Goal: Transaction & Acquisition: Purchase product/service

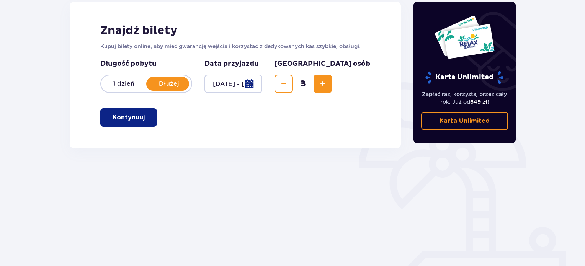
scroll to position [115, 0]
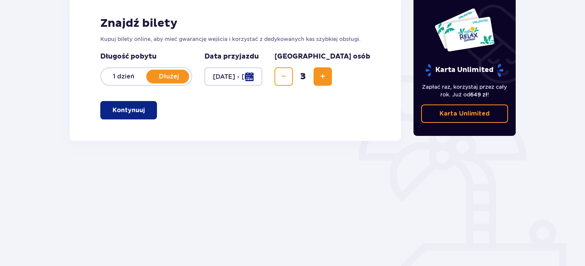
click at [137, 105] on button "Kontynuuj" at bounding box center [128, 110] width 57 height 18
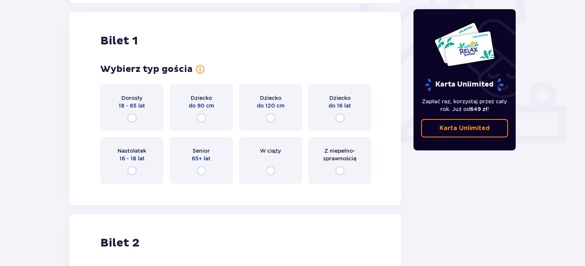
scroll to position [256, 0]
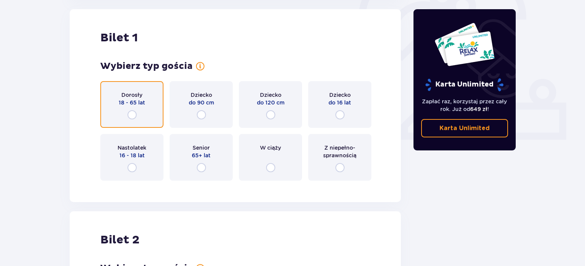
click at [132, 110] on input "radio" at bounding box center [131, 114] width 9 height 9
radio input "true"
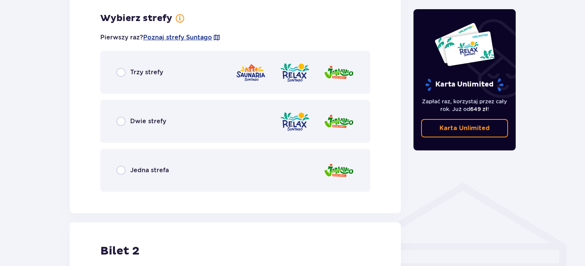
scroll to position [443, 0]
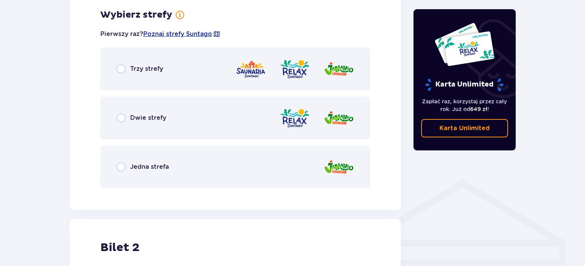
drag, startPoint x: 588, startPoint y: 118, endPoint x: 588, endPoint y: 104, distance: 13.8
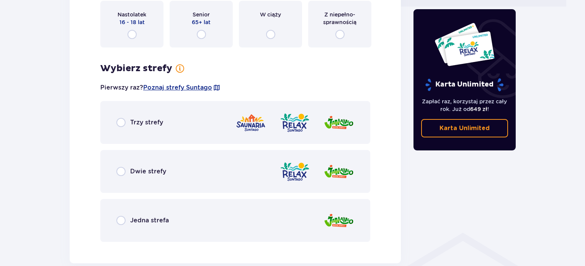
scroll to position [415, 0]
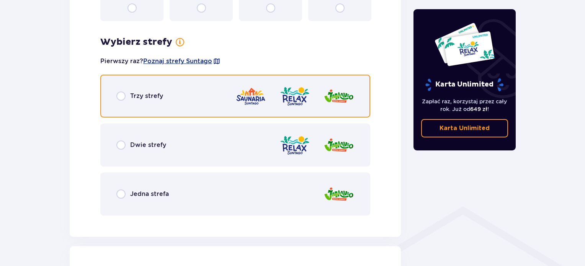
click at [119, 98] on input "radio" at bounding box center [120, 95] width 9 height 9
radio input "true"
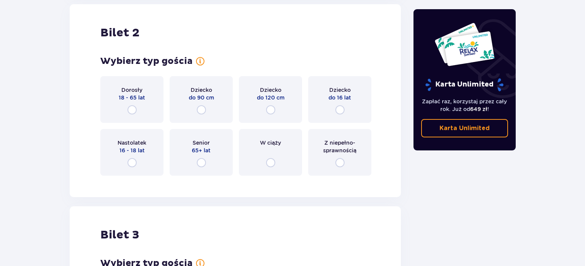
scroll to position [892, 0]
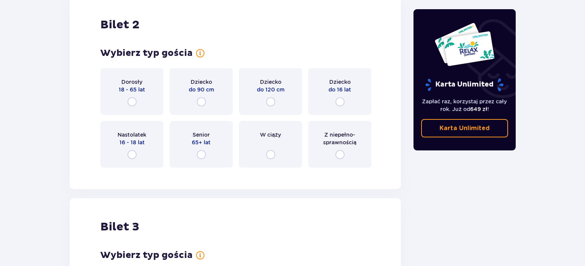
click at [138, 96] on div "Dorosły 18 - 65 lat" at bounding box center [131, 91] width 63 height 47
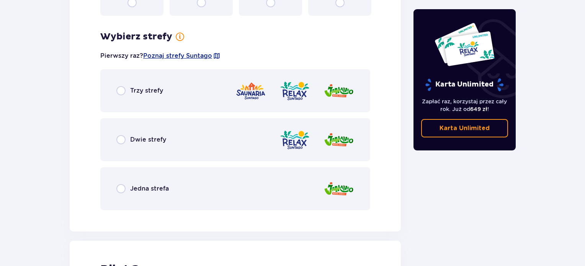
scroll to position [1066, 0]
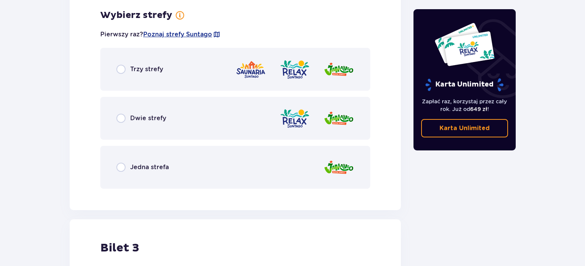
click at [130, 74] on div "Trzy strefy" at bounding box center [235, 69] width 270 height 43
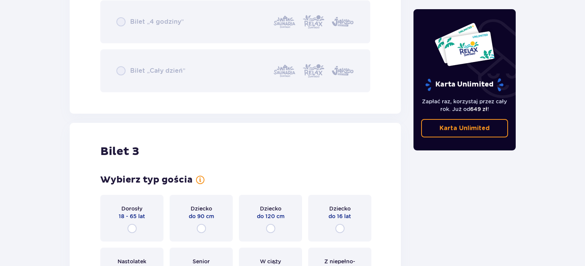
scroll to position [1521, 0]
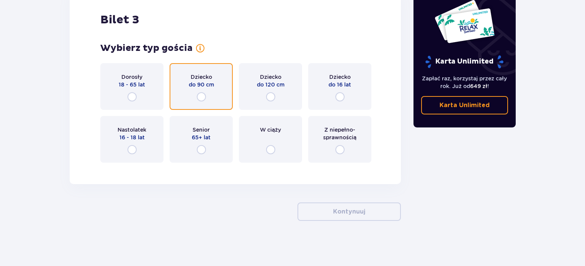
click at [204, 98] on input "radio" at bounding box center [201, 96] width 9 height 9
radio input "true"
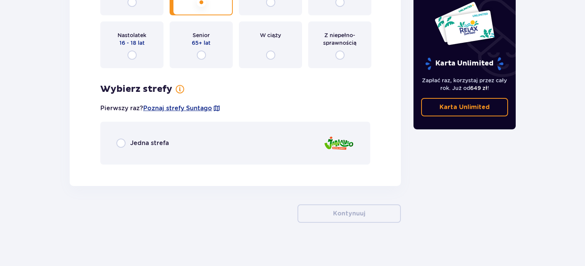
scroll to position [1617, 0]
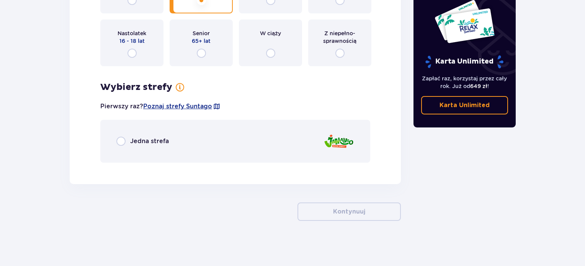
click at [179, 139] on div "Jedna strefa" at bounding box center [235, 141] width 270 height 43
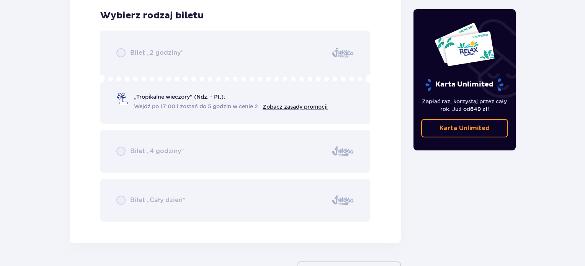
scroll to position [1844, 0]
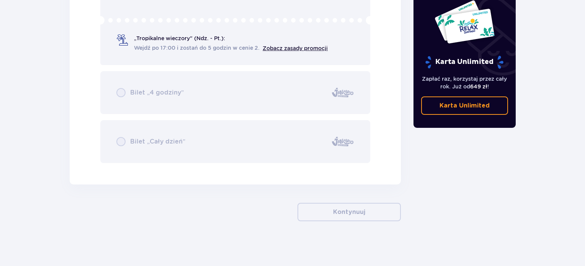
click at [270, 114] on div "Bilet „2 godziny” „Tropikalne wieczory" (Ndz. - Pt.): Wejdź po 17:00 i zostań d…" at bounding box center [235, 67] width 270 height 191
drag, startPoint x: 265, startPoint y: 83, endPoint x: 255, endPoint y: 77, distance: 11.8
click at [264, 82] on div "Bilet „2 godziny” „Tropikalne wieczory" (Ndz. - Pt.): Wejdź po 17:00 i zostań d…" at bounding box center [235, 67] width 270 height 191
click at [173, 28] on div "Bilet „2 godziny” „Tropikalne wieczory" (Ndz. - Pt.): Wejdź po 17:00 i zostań d…" at bounding box center [235, 67] width 270 height 191
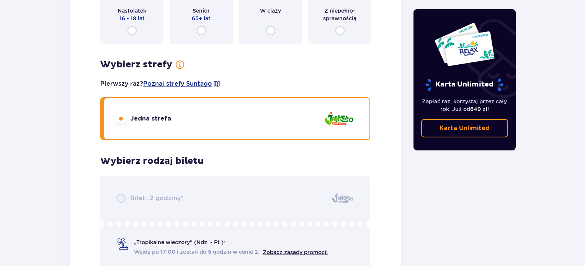
scroll to position [1655, 0]
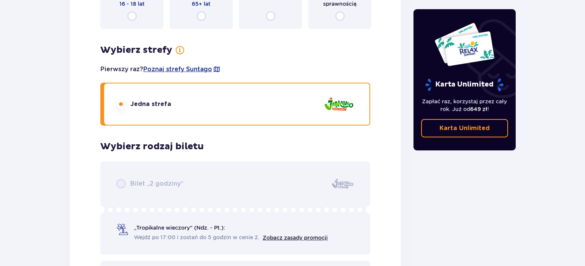
click at [119, 178] on div "Bilet „2 godziny” „Tropikalne wieczory" (Ndz. - Pt.): Wejdź po 17:00 i zostań d…" at bounding box center [235, 257] width 270 height 191
click at [120, 179] on div "Bilet „2 godziny” „Tropikalne wieczory" (Ndz. - Pt.): Wejdź po 17:00 i zostań d…" at bounding box center [235, 257] width 270 height 191
drag, startPoint x: 120, startPoint y: 179, endPoint x: 126, endPoint y: 156, distance: 23.4
click at [121, 180] on div "Bilet „2 godziny” „Tropikalne wieczory" (Ndz. - Pt.): Wejdź po 17:00 i zostań d…" at bounding box center [235, 257] width 270 height 191
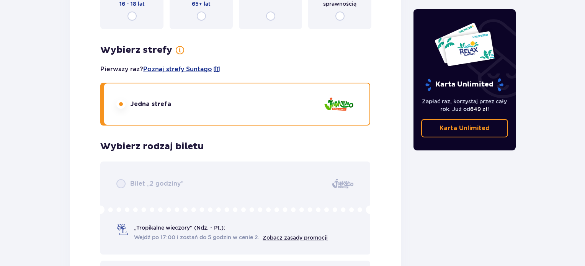
click at [130, 143] on p "Wybierz rodzaj biletu" at bounding box center [151, 146] width 103 height 11
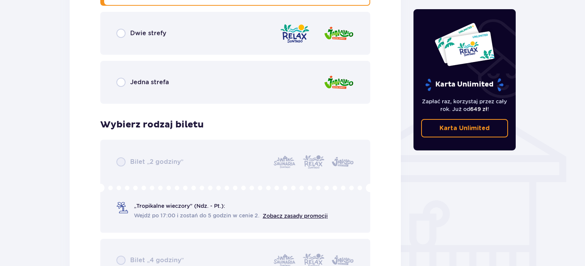
scroll to position [483, 0]
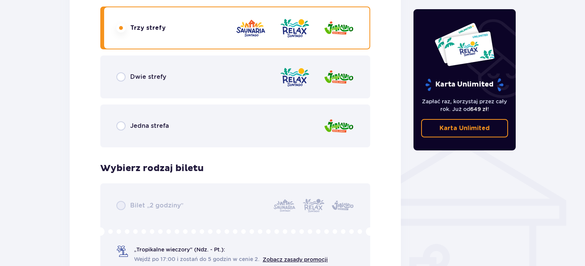
click at [140, 78] on p "Dwie strefy" at bounding box center [148, 77] width 36 height 8
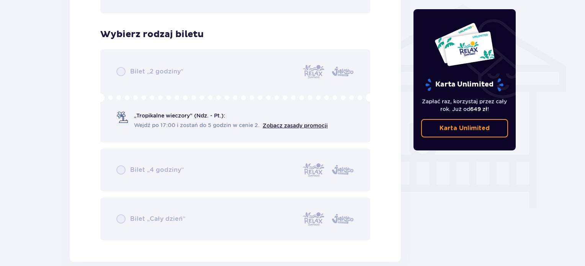
scroll to position [637, 0]
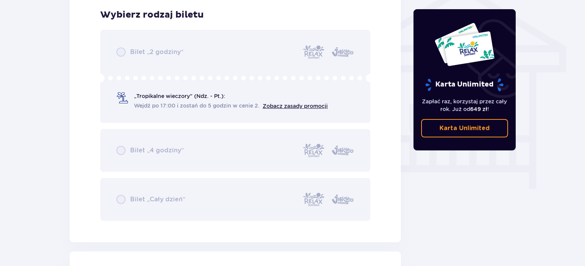
click at [154, 97] on div "Bilet „2 godziny” „Tropikalne wieczory" (Ndz. - Pt.): Wejdź po 17:00 i zostań d…" at bounding box center [235, 125] width 270 height 191
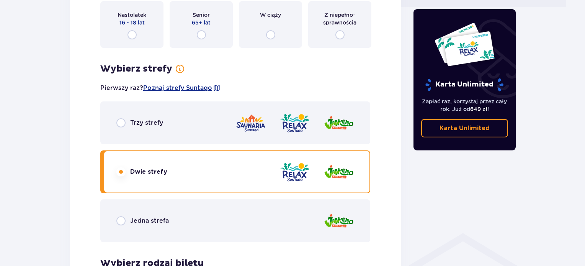
scroll to position [408, 0]
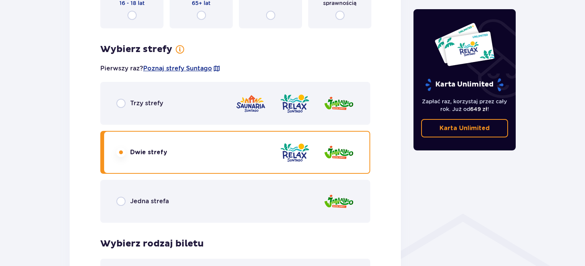
click at [155, 199] on p "Jedna strefa" at bounding box center [149, 201] width 39 height 8
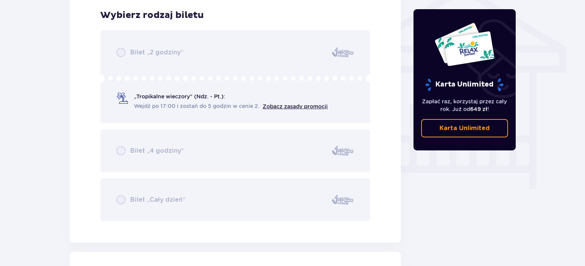
scroll to position [637, 0]
click at [119, 56] on div "Bilet „2 godziny” „Tropikalne wieczory" (Ndz. - Pt.): Wejdź po 17:00 i zostań d…" at bounding box center [235, 125] width 270 height 191
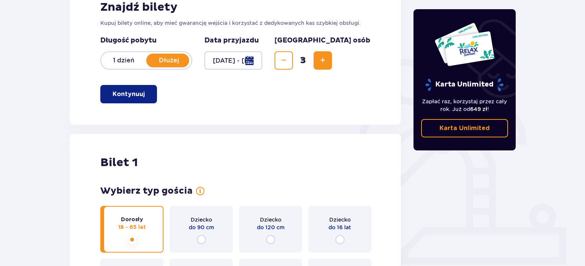
scroll to position [0, 0]
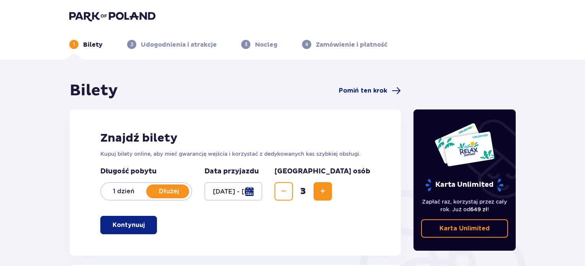
click at [366, 91] on span "Pomiń ten krok" at bounding box center [363, 91] width 48 height 8
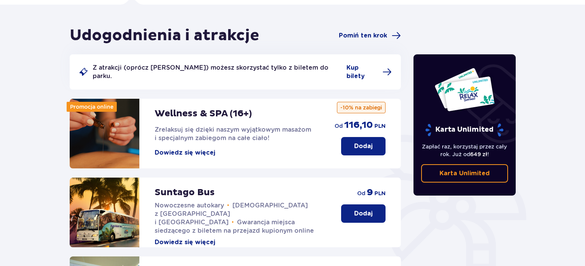
scroll to position [43, 0]
